Goal: Task Accomplishment & Management: Use online tool/utility

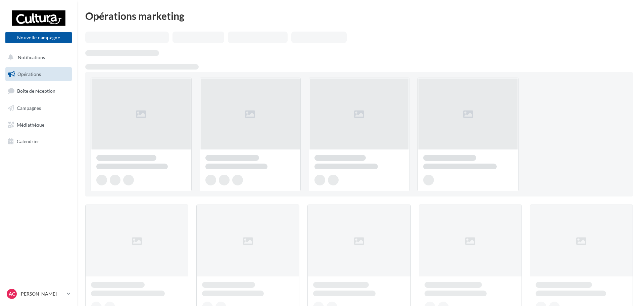
click at [35, 75] on span "Opérations" at bounding box center [28, 74] width 23 height 6
click at [42, 42] on button "Nouvelle campagne" at bounding box center [38, 37] width 66 height 11
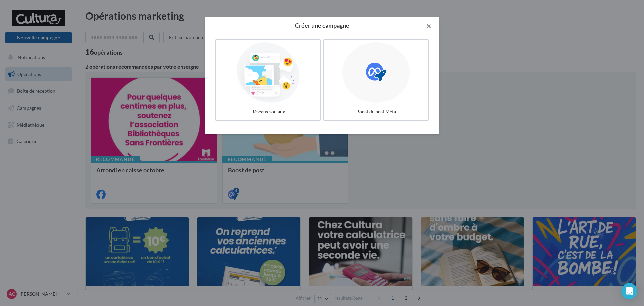
click at [430, 22] on button "button" at bounding box center [426, 27] width 27 height 20
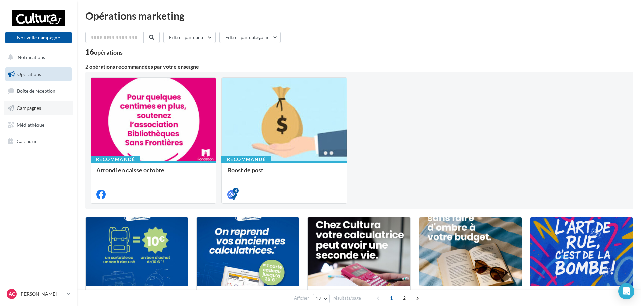
click at [36, 106] on span "Campagnes" at bounding box center [29, 108] width 24 height 6
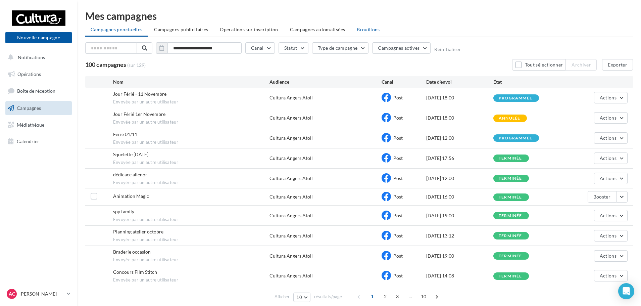
click at [361, 30] on span "Brouillons" at bounding box center [368, 30] width 23 height 6
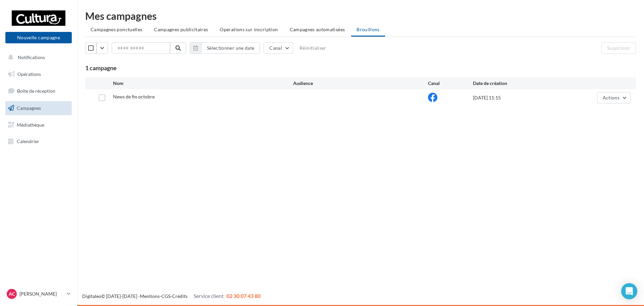
click at [138, 99] on span "News de fin octobre" at bounding box center [134, 97] width 42 height 6
click at [507, 100] on div "10/10/2025 11:15" at bounding box center [518, 97] width 90 height 7
click at [596, 102] on div "Actions" at bounding box center [596, 97] width 67 height 11
click at [599, 101] on button "Actions" at bounding box center [614, 97] width 34 height 11
click at [585, 116] on button "Editer" at bounding box center [597, 113] width 67 height 17
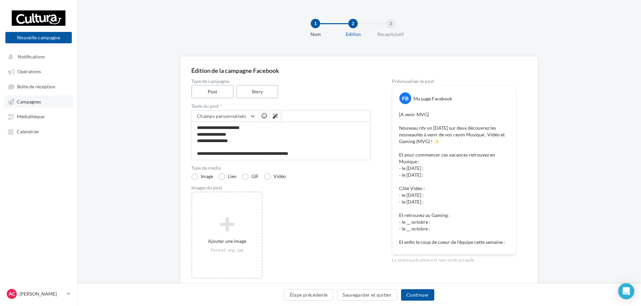
click at [33, 99] on span "Campagnes" at bounding box center [29, 102] width 24 height 6
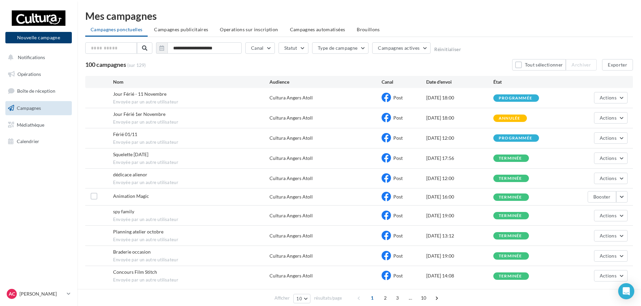
click at [65, 38] on button "Nouvelle campagne" at bounding box center [38, 37] width 66 height 11
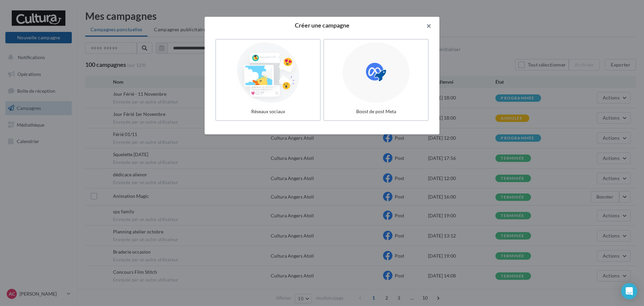
click at [430, 20] on button "button" at bounding box center [426, 27] width 27 height 20
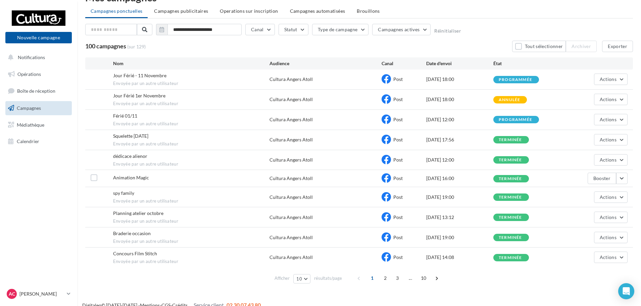
scroll to position [28, 0]
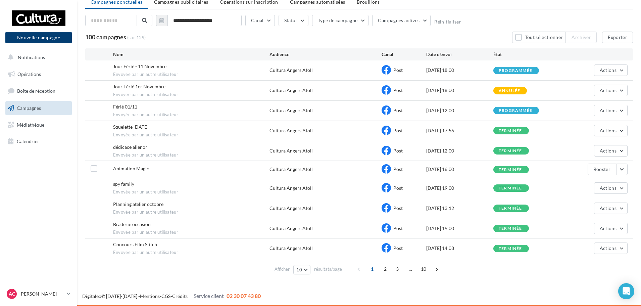
click at [44, 38] on button "Nouvelle campagne" at bounding box center [38, 37] width 66 height 11
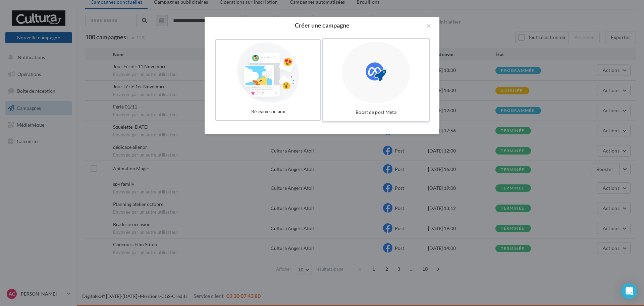
click at [327, 84] on label "Boost de post Meta" at bounding box center [375, 80] width 107 height 84
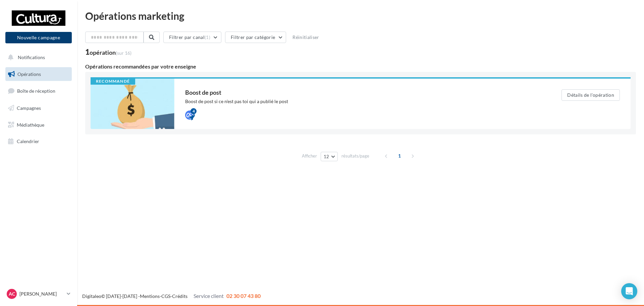
click at [40, 40] on button "Nouvelle campagne" at bounding box center [38, 37] width 66 height 11
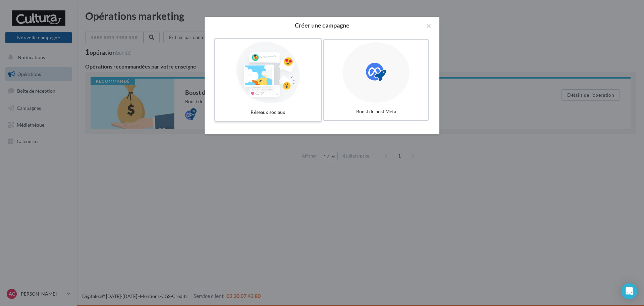
click at [252, 90] on div at bounding box center [268, 73] width 101 height 62
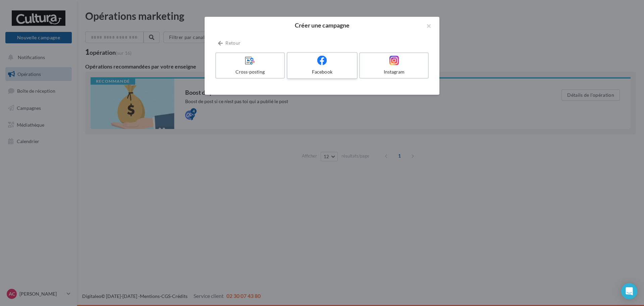
click at [331, 69] on div "Facebook" at bounding box center [322, 71] width 64 height 7
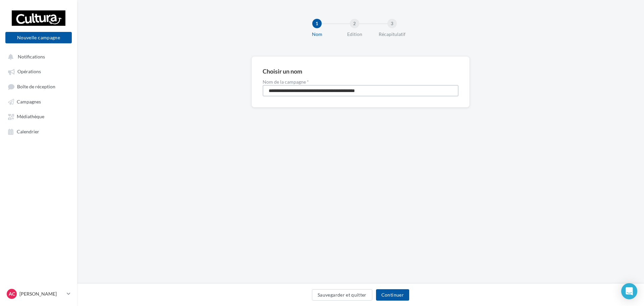
drag, startPoint x: 412, startPoint y: 92, endPoint x: 0, endPoint y: 108, distance: 412.7
click at [0, 109] on div "Nouvelle campagne Nouvelle campagne Notifications Opérations Boîte de réception…" at bounding box center [322, 153] width 644 height 306
click at [284, 90] on input "**********" at bounding box center [361, 90] width 196 height 11
click at [315, 92] on input "**********" at bounding box center [361, 90] width 196 height 11
type input "**********"
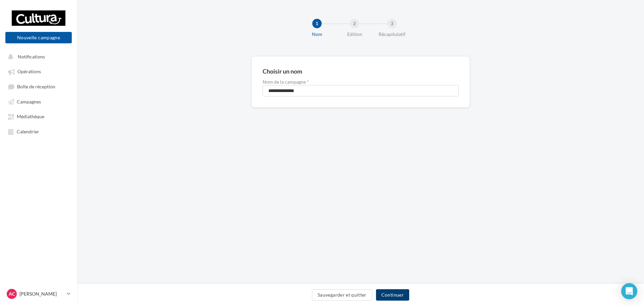
click at [395, 295] on button "Continuer" at bounding box center [392, 294] width 33 height 11
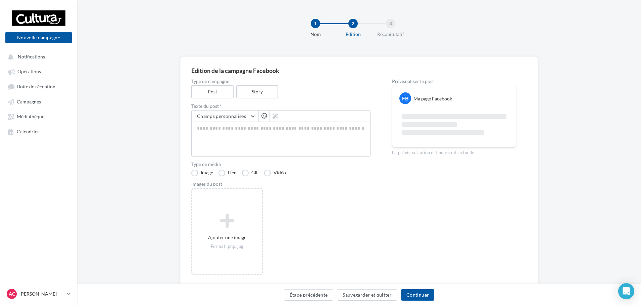
scroll to position [24, 0]
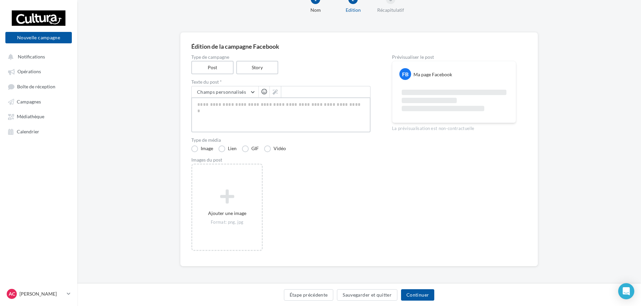
click at [220, 111] on textarea at bounding box center [280, 114] width 179 height 35
